Goal: Check status

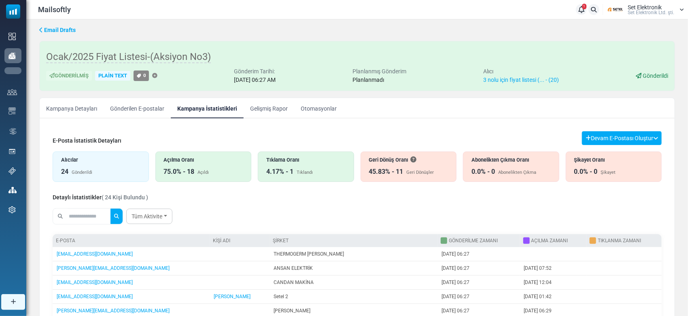
click at [0, 0] on link "Kampanyalar" at bounding box center [0, 0] width 0 height 0
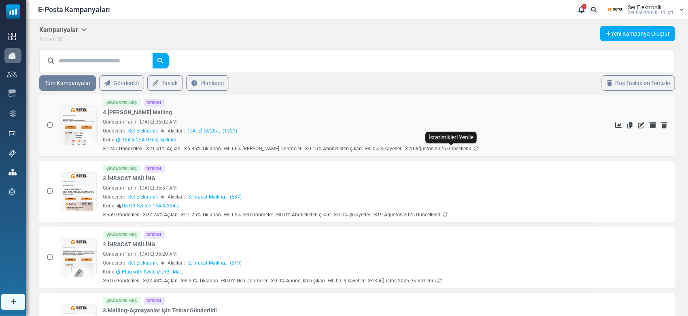
click at [475, 147] on icon at bounding box center [477, 148] width 5 height 5
click at [475, 148] on icon at bounding box center [477, 148] width 5 height 5
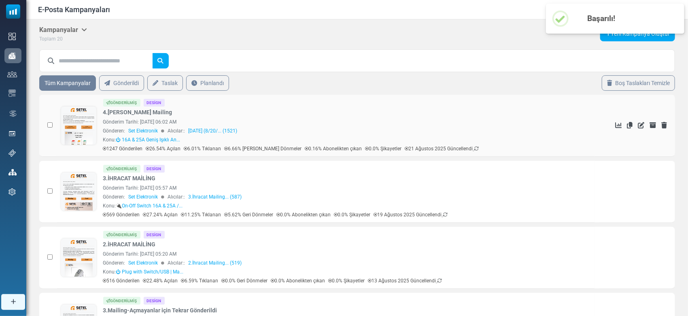
click at [292, 122] on div "Gönderim Tarihi: August 20, 2025 at 06:02 AM" at bounding box center [347, 121] width 488 height 7
click at [619, 127] on icon at bounding box center [619, 125] width 6 height 6
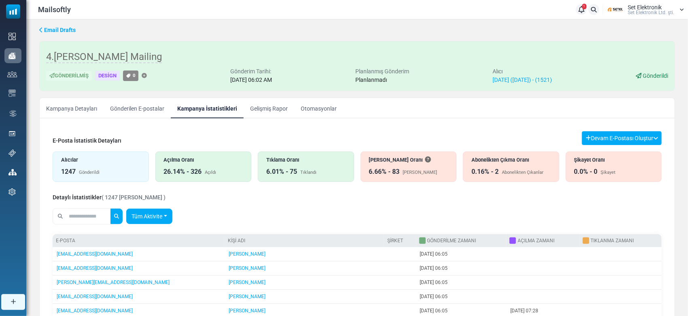
click at [166, 220] on link "Tüm Aktivite" at bounding box center [149, 216] width 46 height 15
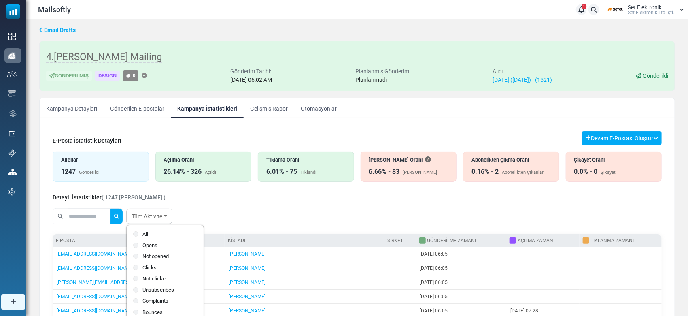
click at [158, 245] on label "Opens" at bounding box center [165, 245] width 64 height 8
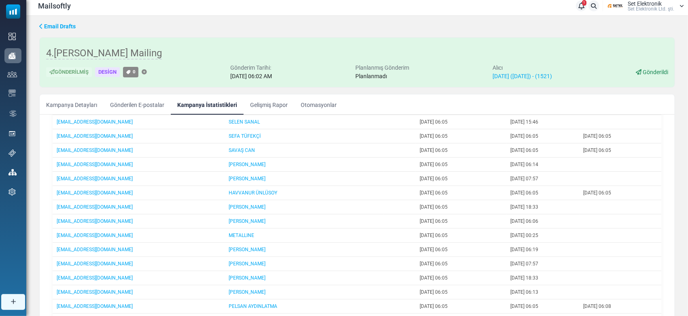
scroll to position [82, 0]
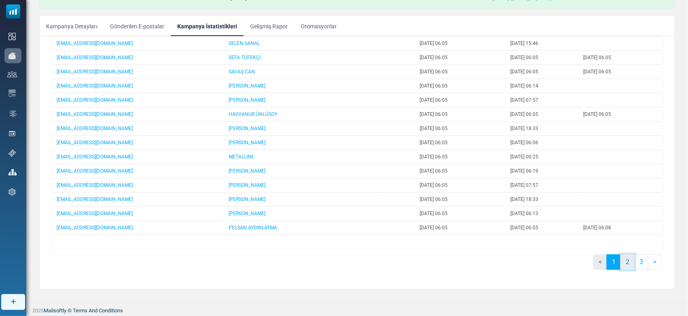
click at [627, 258] on link "2" at bounding box center [628, 261] width 14 height 15
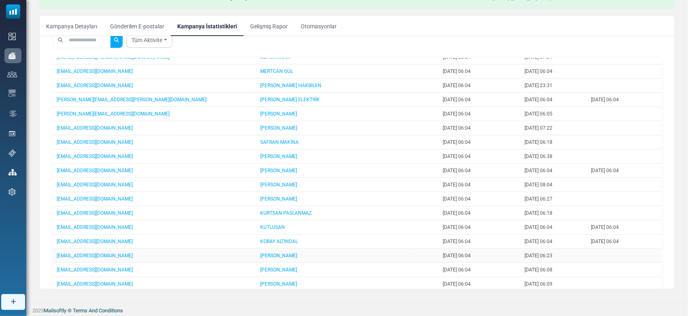
scroll to position [150, 0]
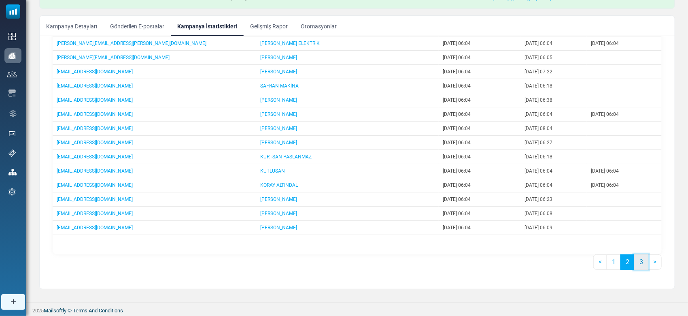
click at [637, 261] on link "3" at bounding box center [642, 261] width 14 height 15
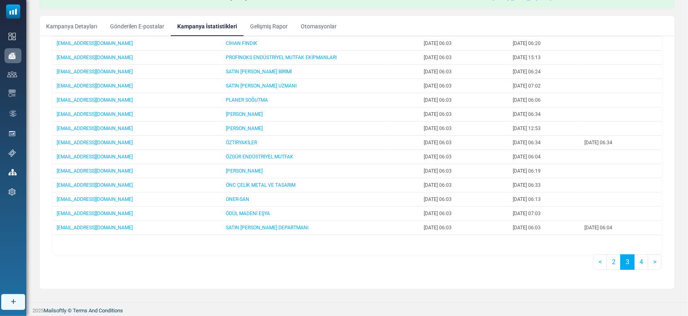
click at [632, 256] on link "3" at bounding box center [628, 261] width 14 height 15
click at [636, 259] on link "4" at bounding box center [642, 261] width 14 height 15
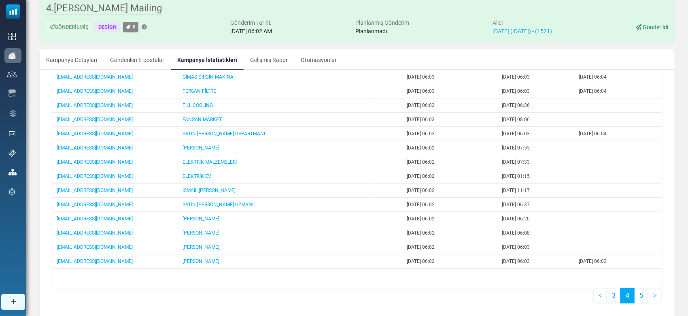
scroll to position [82, 0]
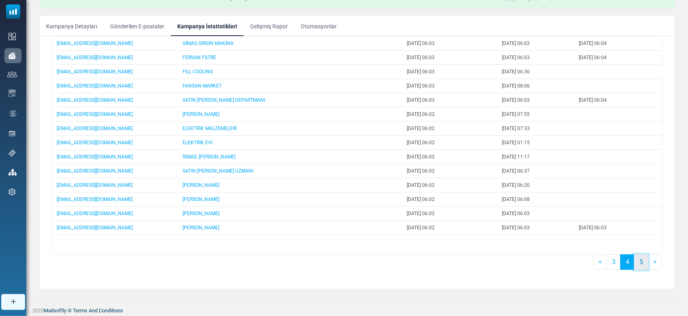
click at [636, 265] on link "5" at bounding box center [642, 261] width 14 height 15
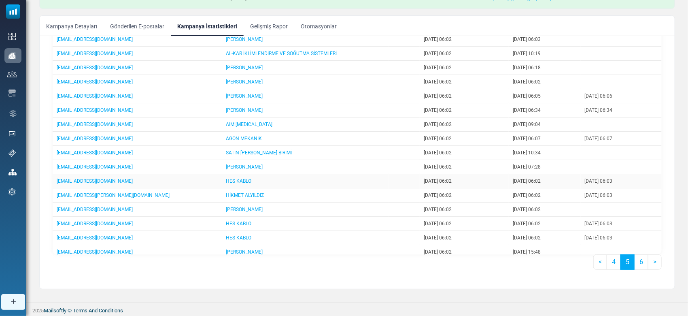
scroll to position [432, 0]
